Goal: Information Seeking & Learning: Learn about a topic

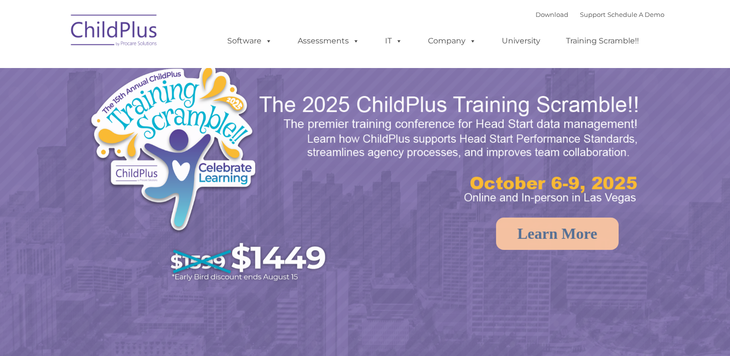
select select "MEDIUM"
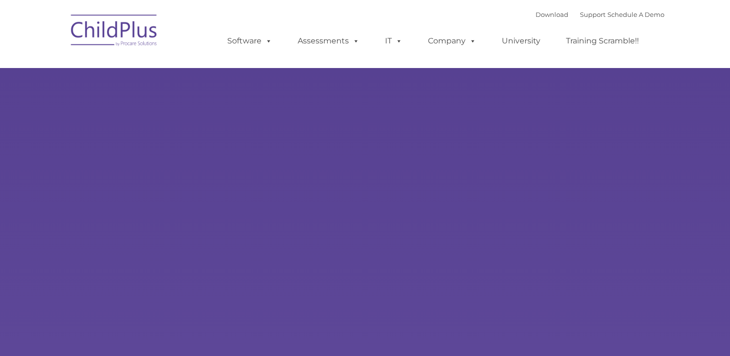
type input ""
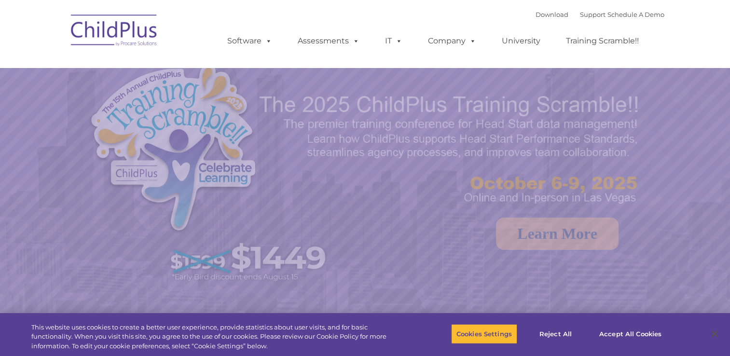
select select "MEDIUM"
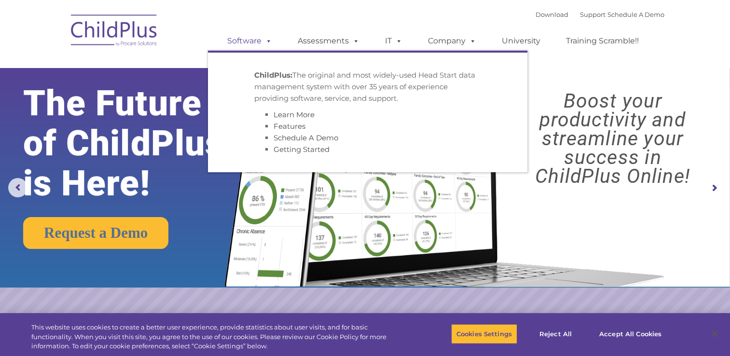
click at [247, 47] on link "Software" at bounding box center [249, 40] width 64 height 19
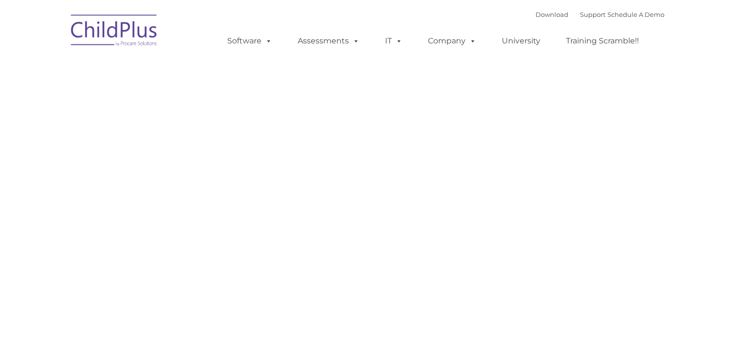
click at [308, 42] on link "Assessments" at bounding box center [328, 40] width 81 height 19
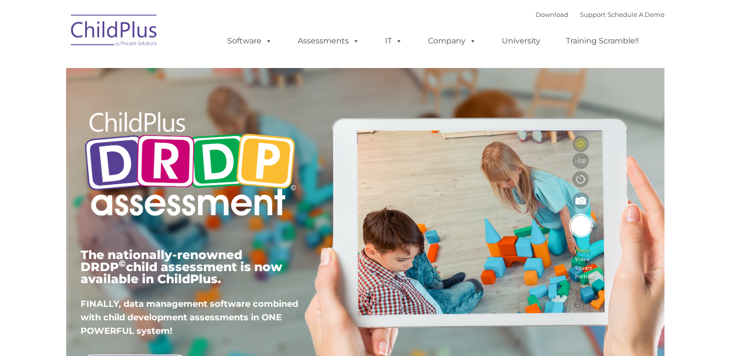
type input ""
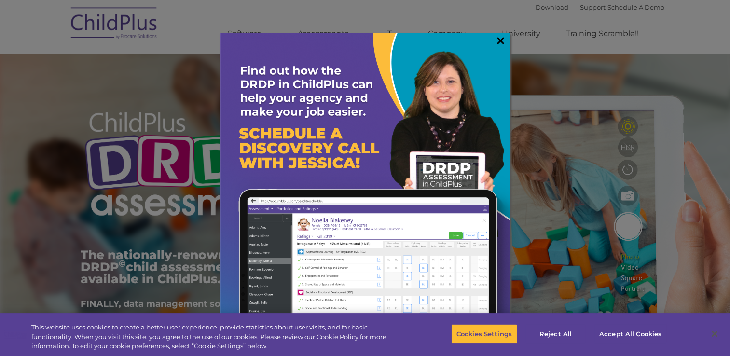
click at [500, 44] on link "×" at bounding box center [500, 41] width 11 height 10
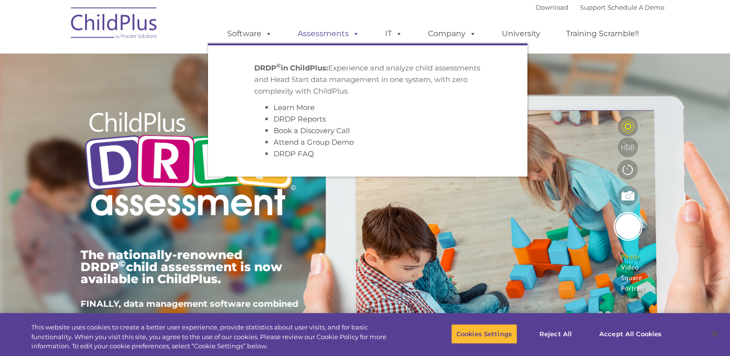
click at [352, 32] on span at bounding box center [354, 33] width 11 height 9
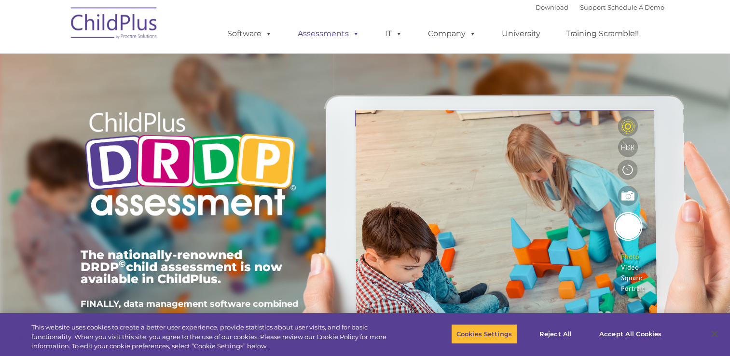
click at [352, 32] on span at bounding box center [354, 33] width 11 height 9
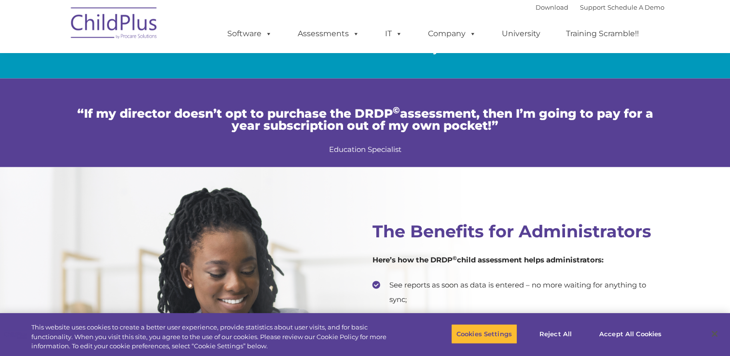
scroll to position [1705, 0]
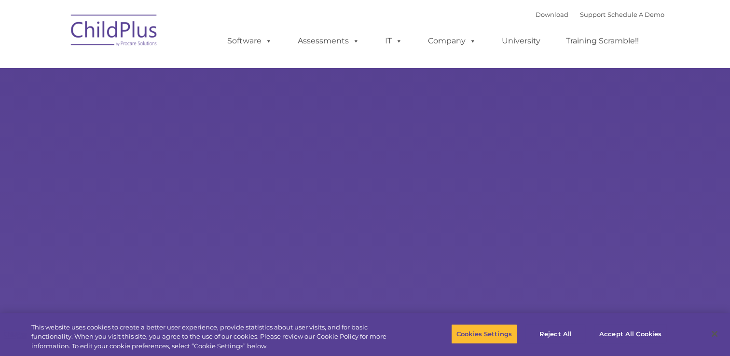
type input ""
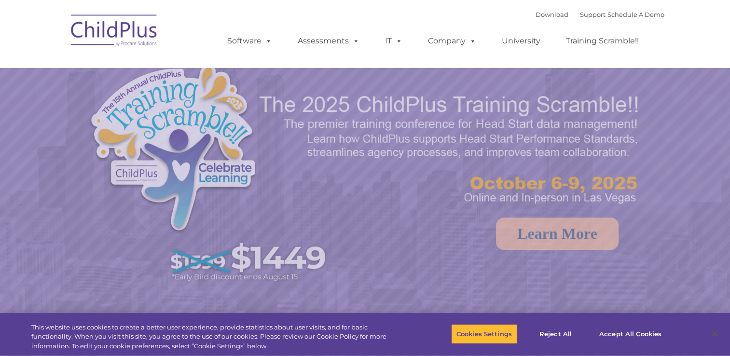
select select "MEDIUM"
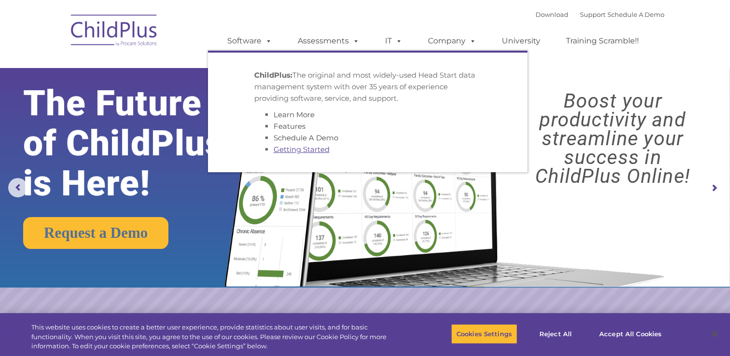
click at [279, 151] on link "Getting Started" at bounding box center [301, 149] width 56 height 9
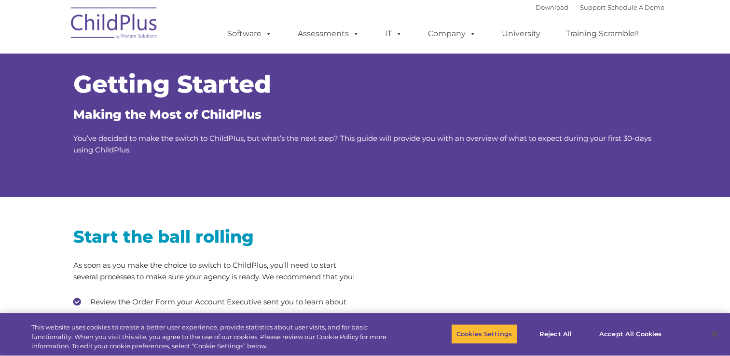
type input ""
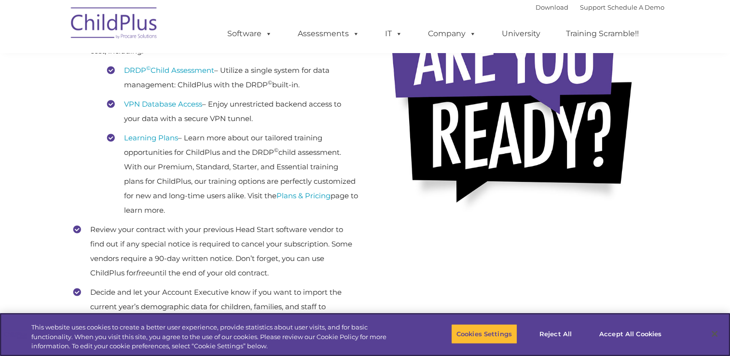
scroll to position [281, 0]
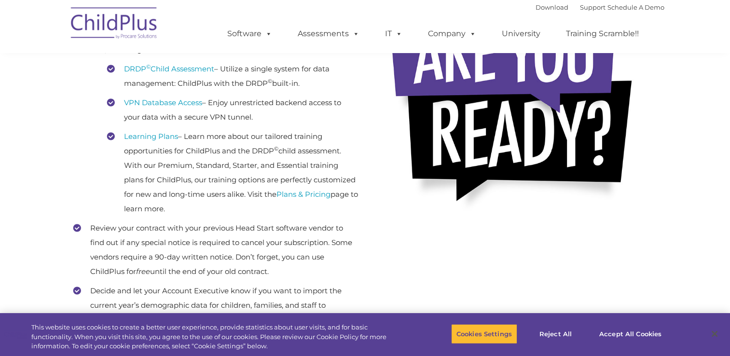
click at [210, 115] on li "VPN Database Access – Enjoy unrestricted backend access to your data with a sec…" at bounding box center [232, 109] width 251 height 29
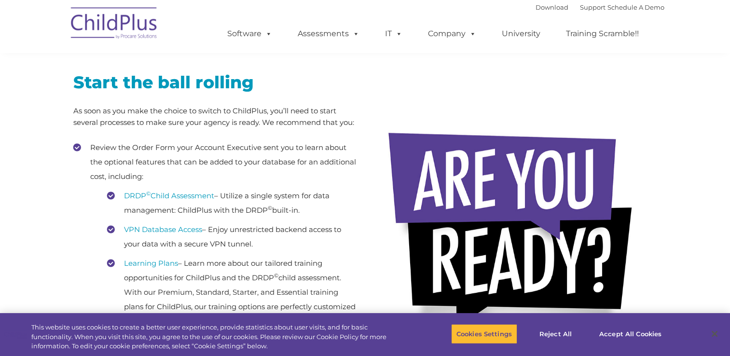
scroll to position [0, 0]
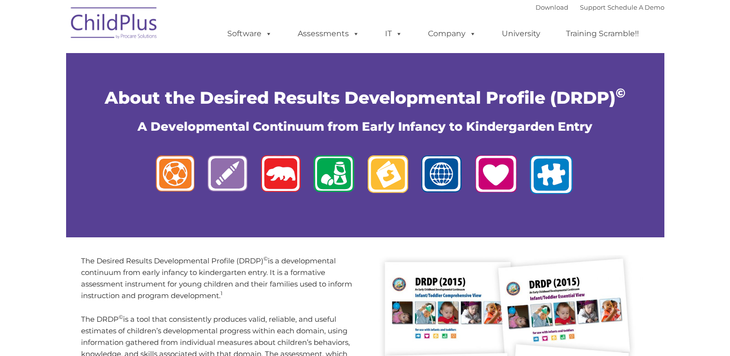
type input ""
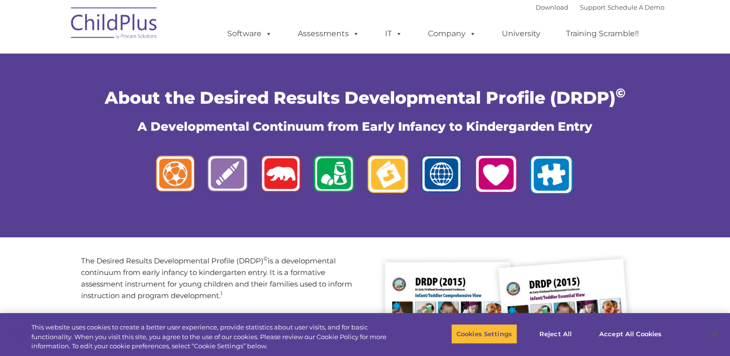
click at [134, 32] on img at bounding box center [114, 24] width 96 height 48
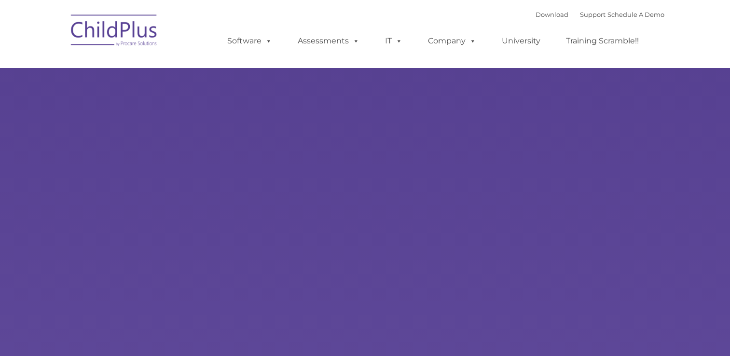
type input ""
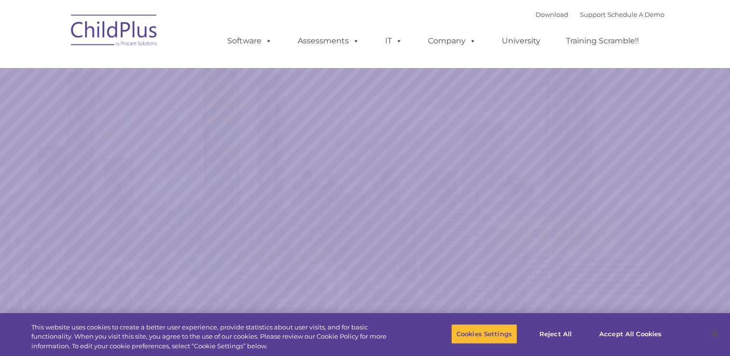
select select "MEDIUM"
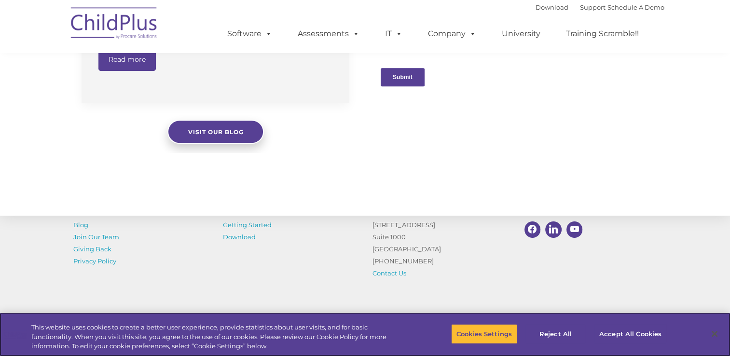
scroll to position [1086, 0]
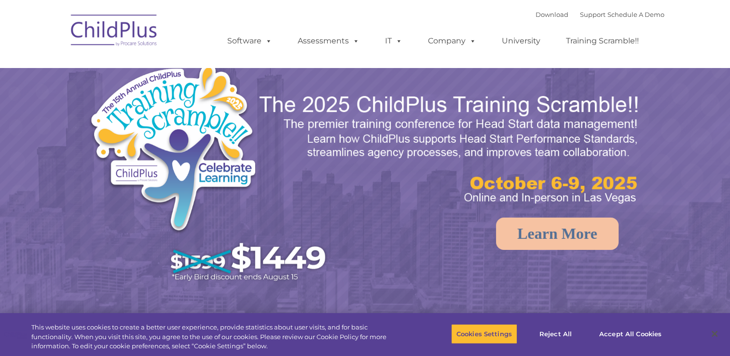
select select "MEDIUM"
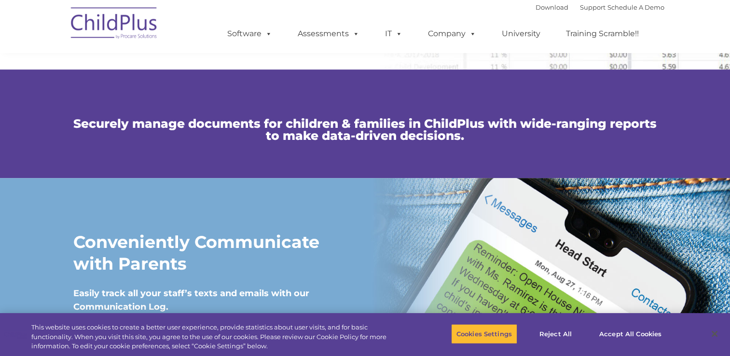
scroll to position [645, 0]
